Goal: Complete application form

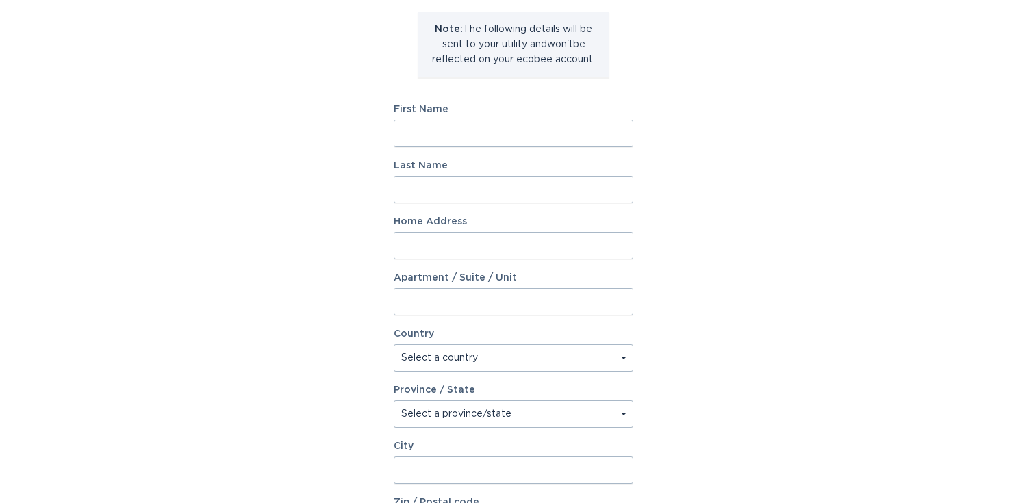
scroll to position [167, 0]
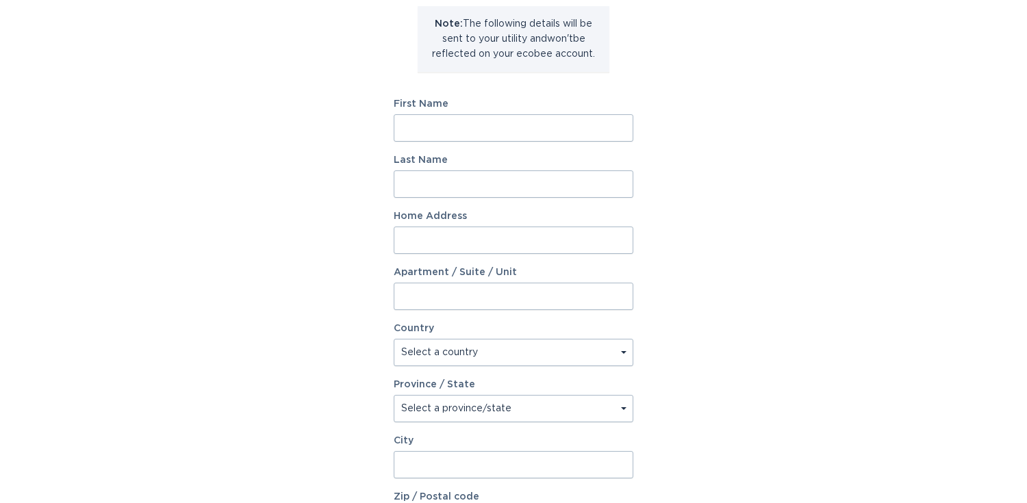
click at [474, 129] on input "First Name" at bounding box center [514, 127] width 240 height 27
type input "Cosette"
type input "[PERSON_NAME]"
type input "[STREET_ADDRESS]"
type input "[GEOGRAPHIC_DATA]"
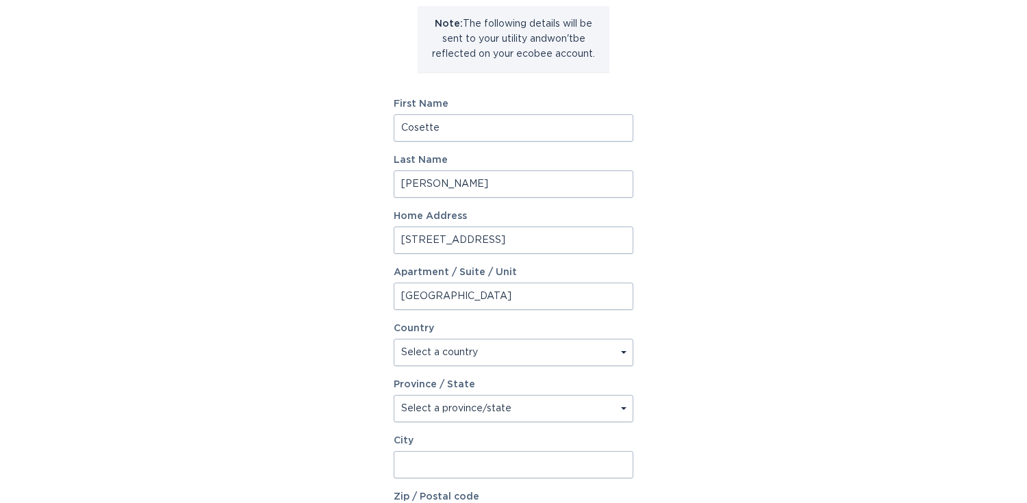
select select "US"
type input "MURFREESBORO"
type input "371304410"
select select "TN"
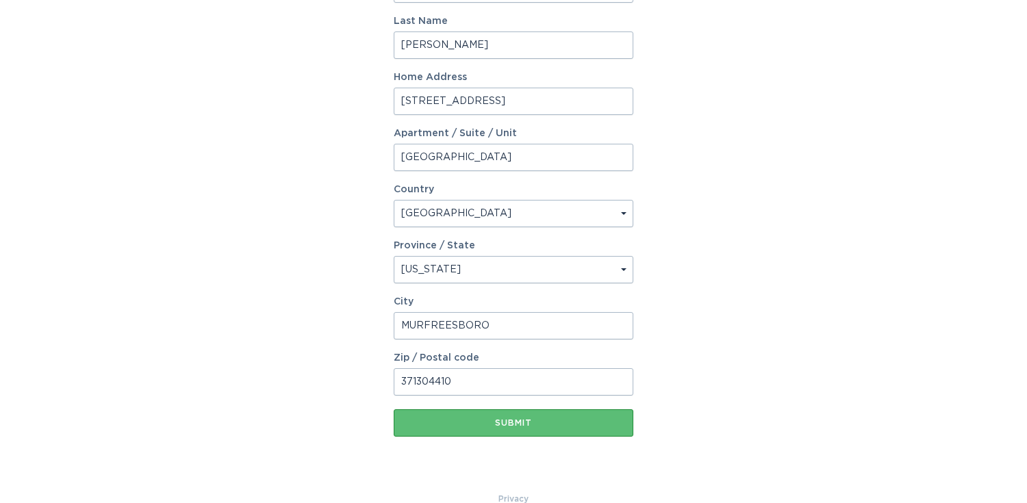
scroll to position [312, 0]
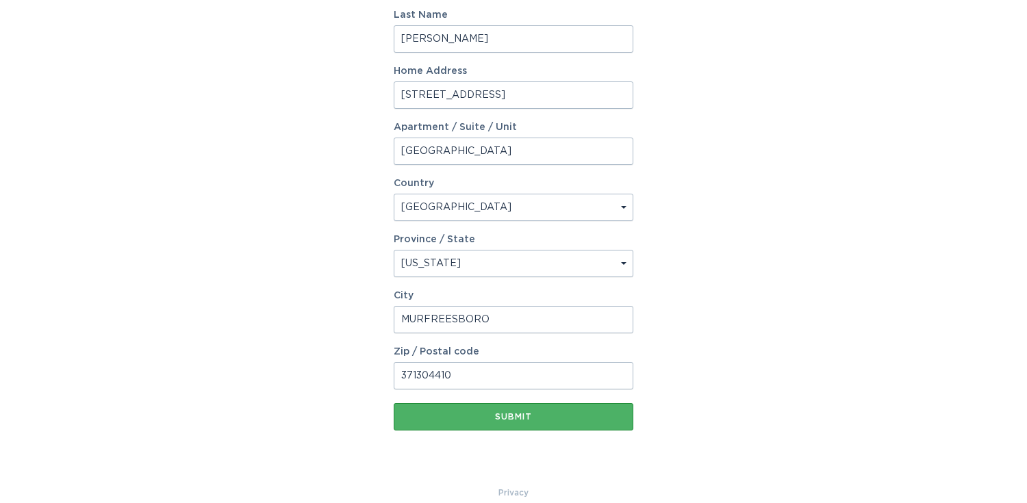
type input "[PERSON_NAME]"
click at [519, 420] on div "Submit" at bounding box center [513, 417] width 226 height 8
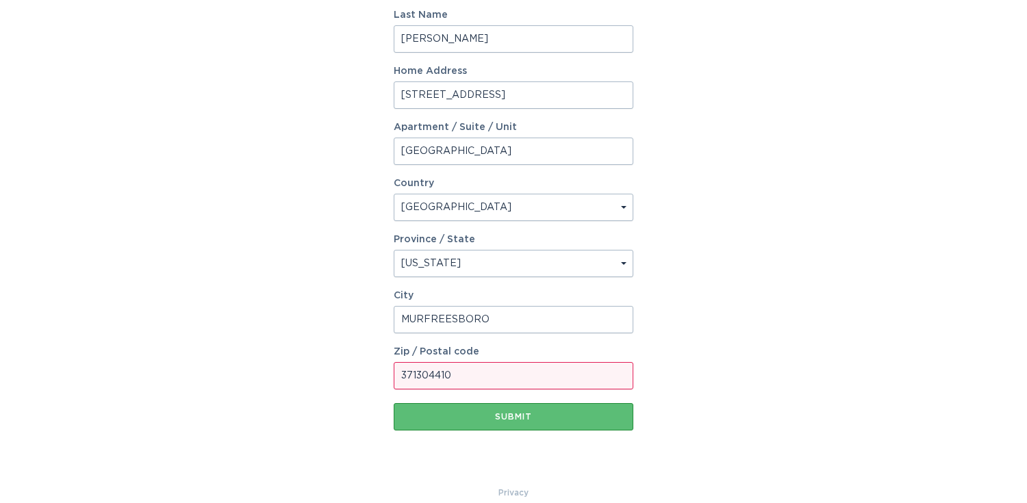
click at [428, 374] on input "371304410" at bounding box center [514, 375] width 240 height 27
click at [520, 420] on div "Submit" at bounding box center [513, 417] width 226 height 8
drag, startPoint x: 459, startPoint y: 381, endPoint x: 428, endPoint y: 374, distance: 32.2
click at [428, 374] on input "37130-4410" at bounding box center [514, 375] width 240 height 27
type input "37130"
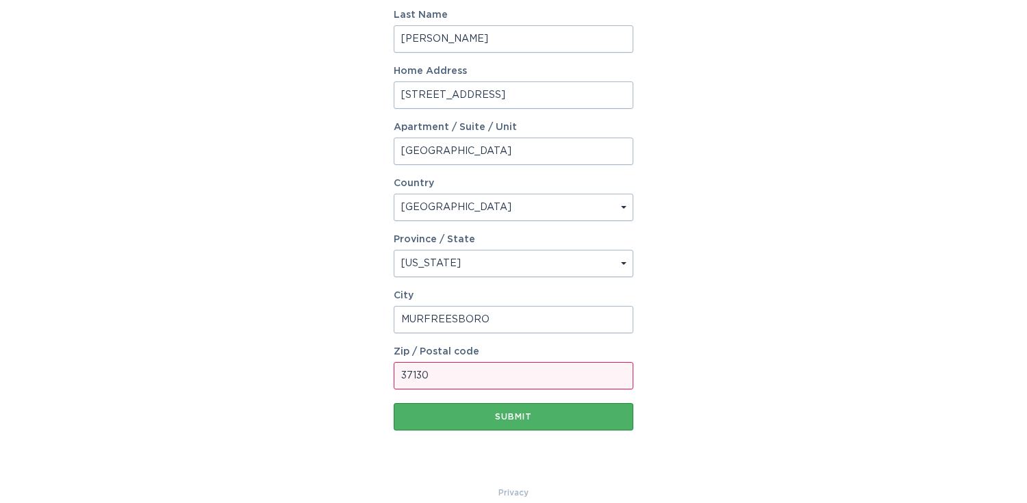
click at [416, 423] on button "Submit" at bounding box center [514, 416] width 240 height 27
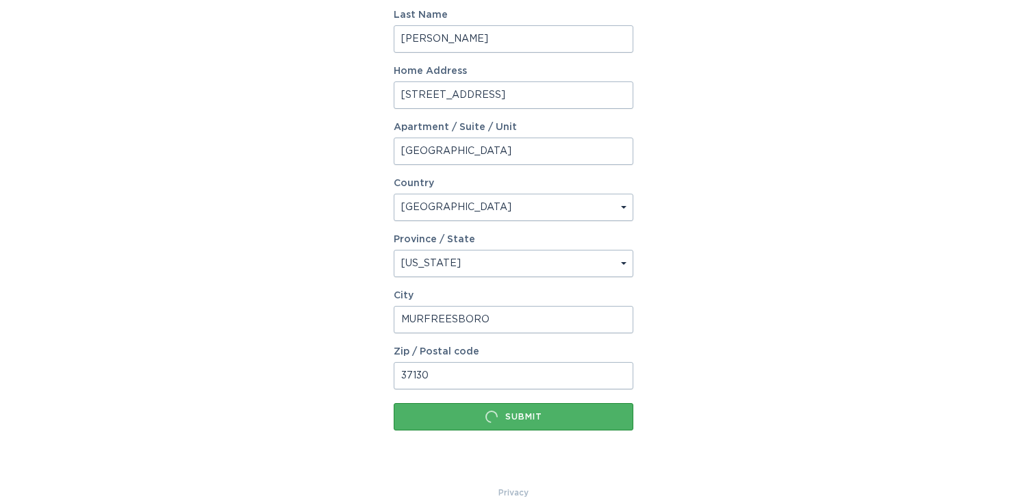
scroll to position [0, 0]
